Goal: Task Accomplishment & Management: Use online tool/utility

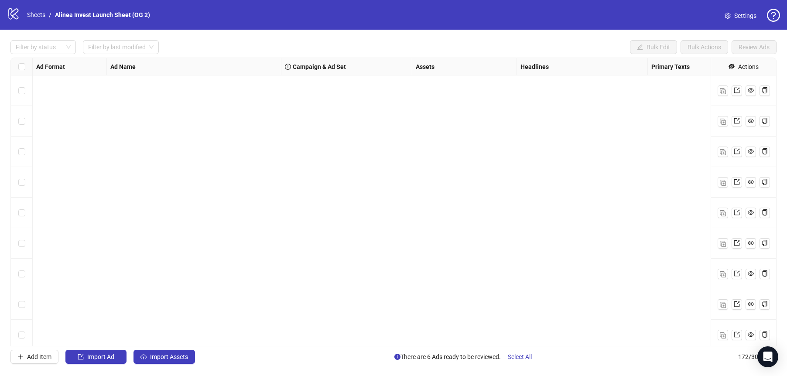
scroll to position [3899, 628]
